Goal: Task Accomplishment & Management: Complete application form

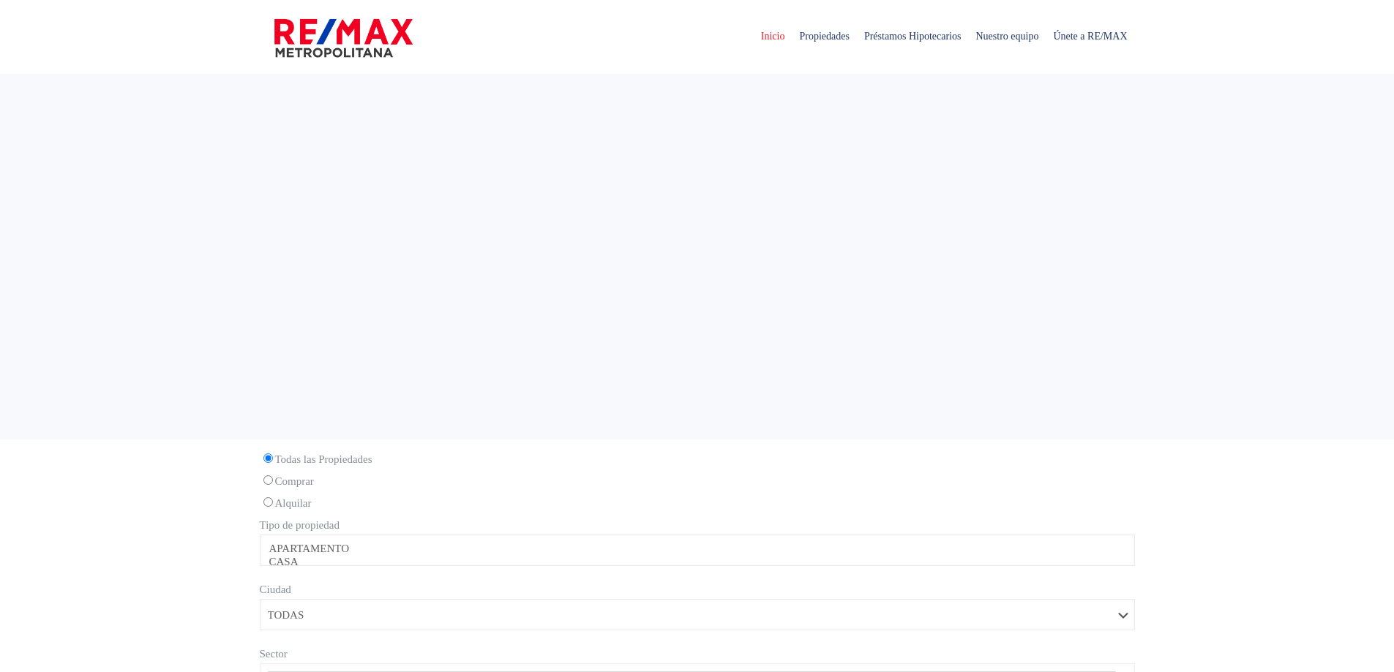
select select
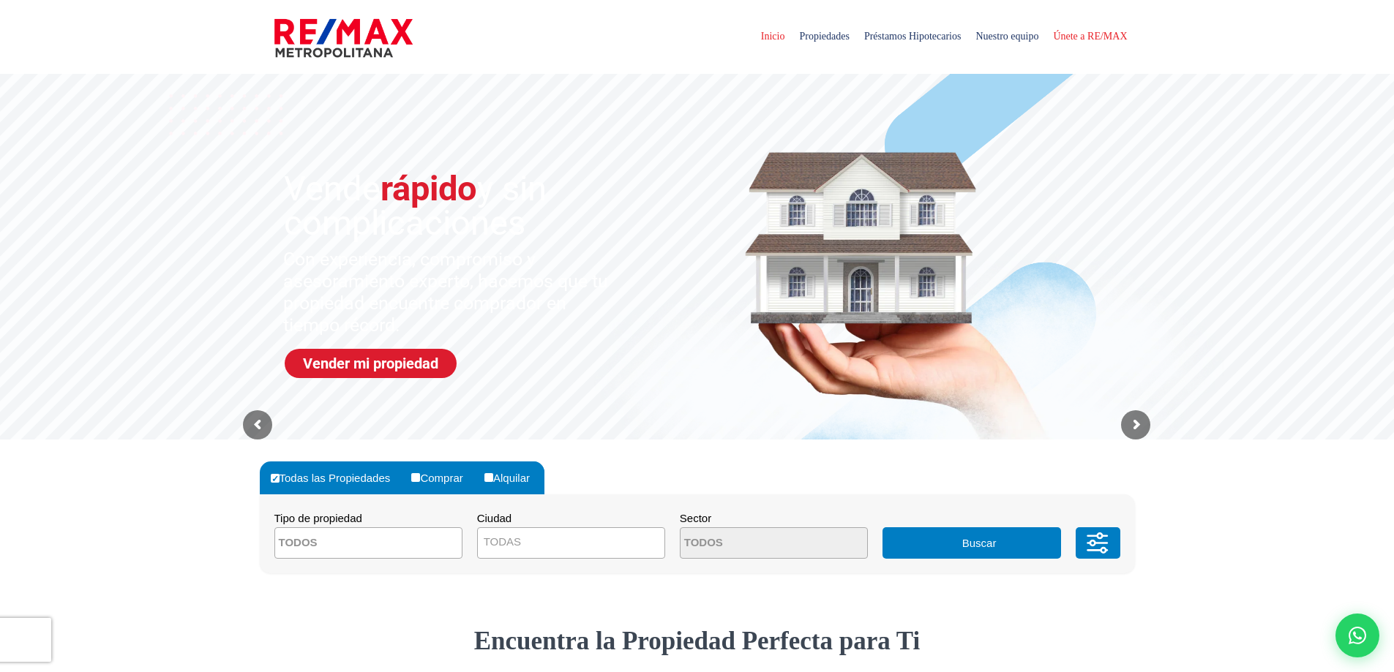
click at [1064, 33] on span "Únete a RE/MAX" at bounding box center [1090, 37] width 89 height 44
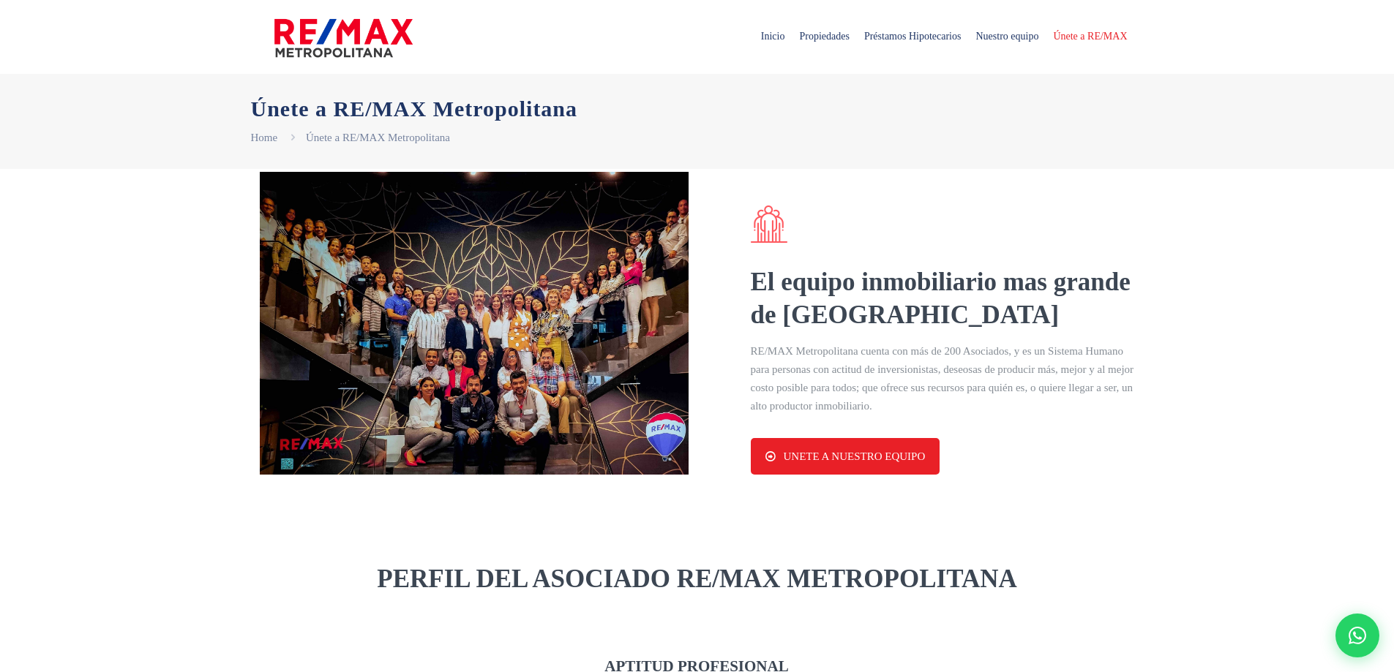
select select "DO"
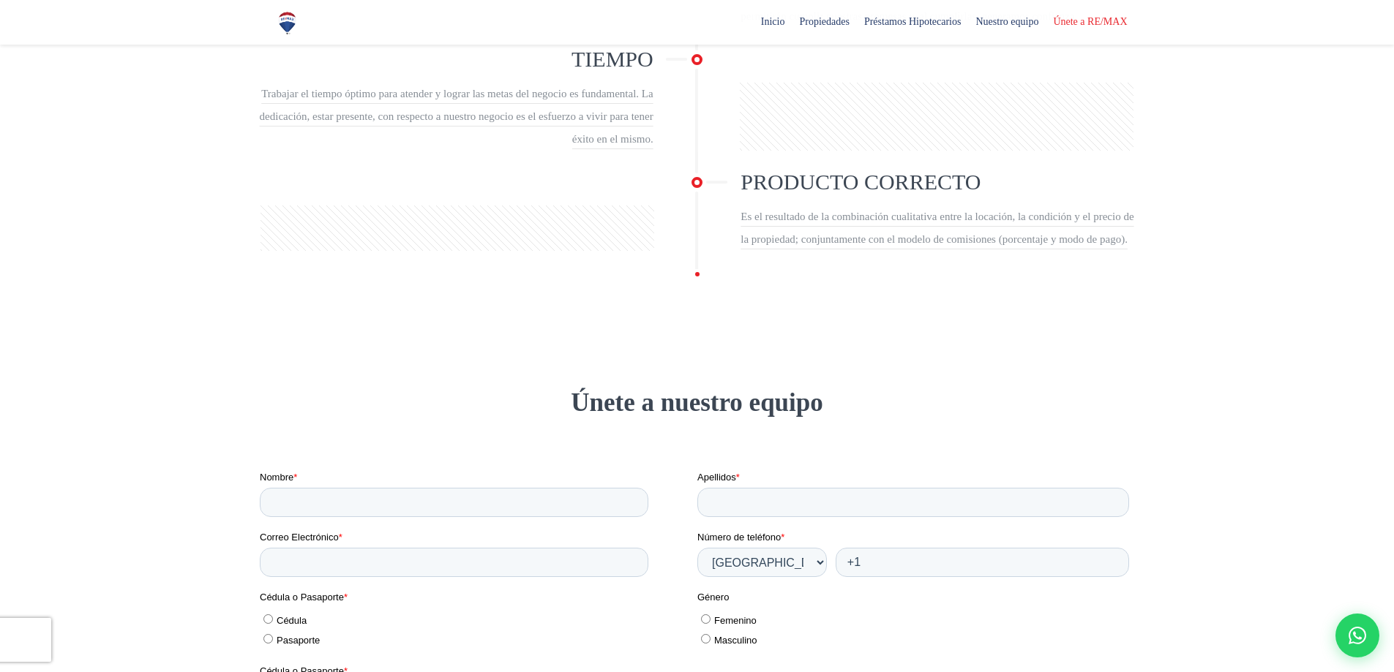
scroll to position [1756, 0]
